Goal: Check status: Check status

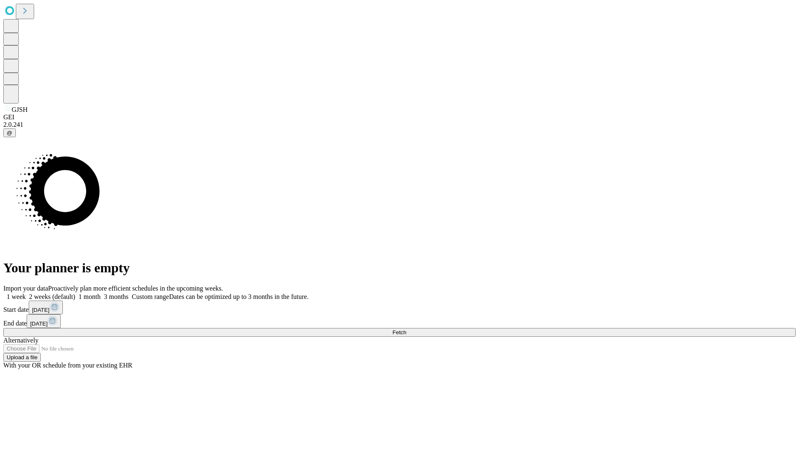
click at [406, 330] on span "Fetch" at bounding box center [399, 333] width 14 height 6
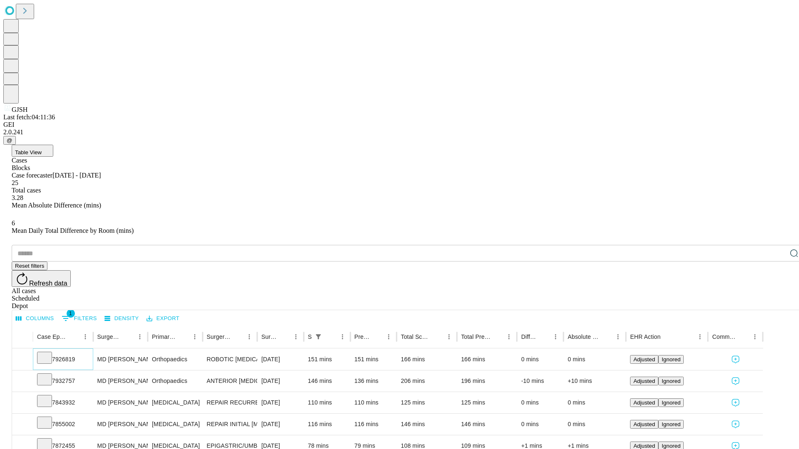
click at [49, 353] on icon at bounding box center [44, 357] width 8 height 8
